Goal: Information Seeking & Learning: Learn about a topic

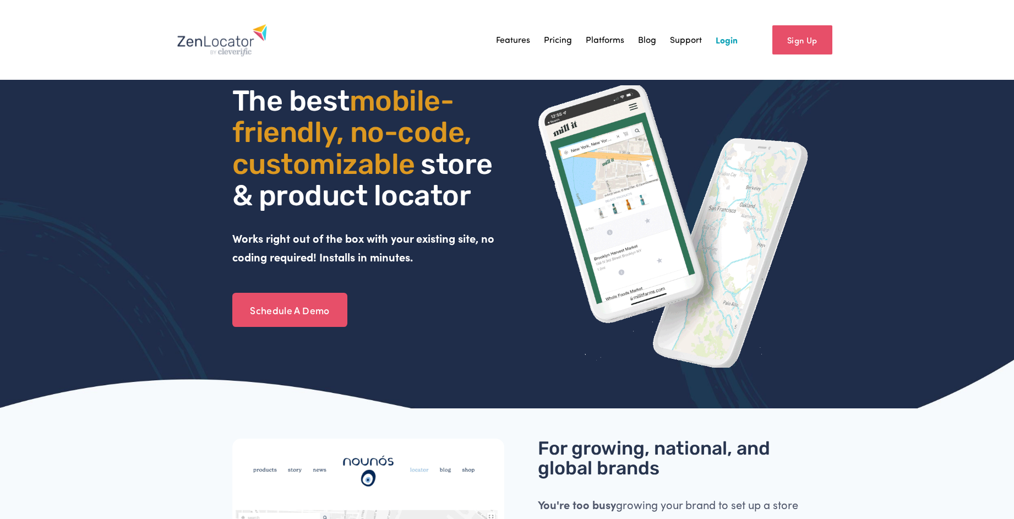
click at [561, 38] on link "Pricing" at bounding box center [558, 39] width 28 height 17
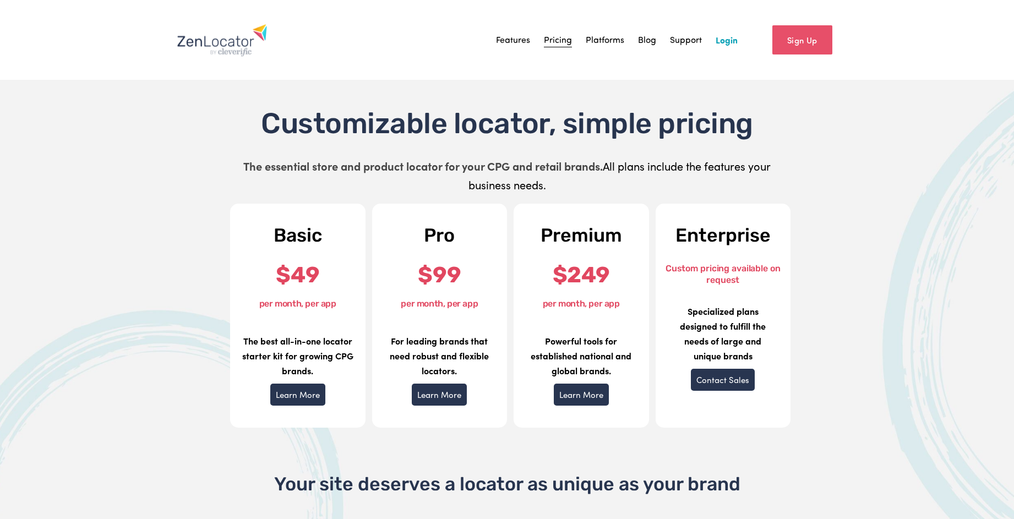
click at [504, 34] on link "Features" at bounding box center [513, 39] width 34 height 17
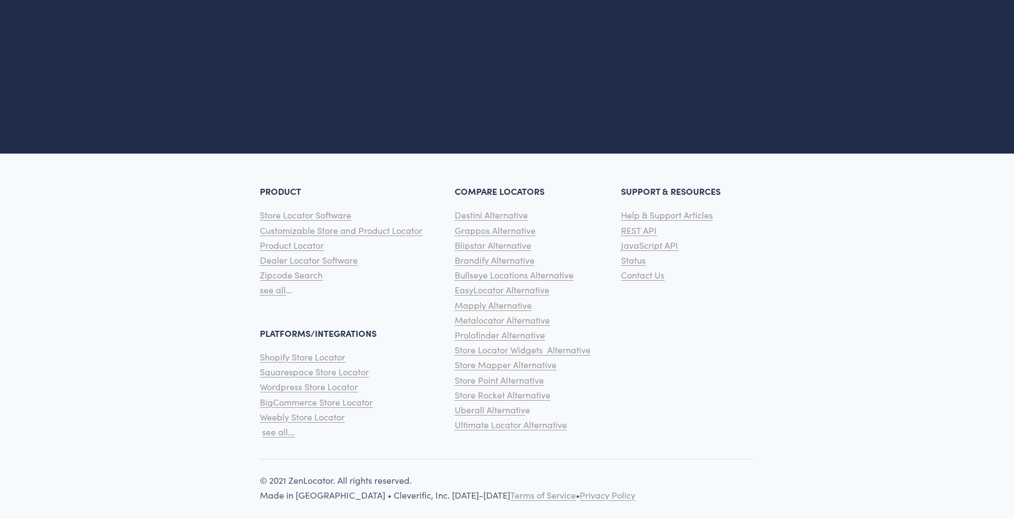
scroll to position [2406, 0]
